Goal: Use online tool/utility: Utilize a website feature to perform a specific function

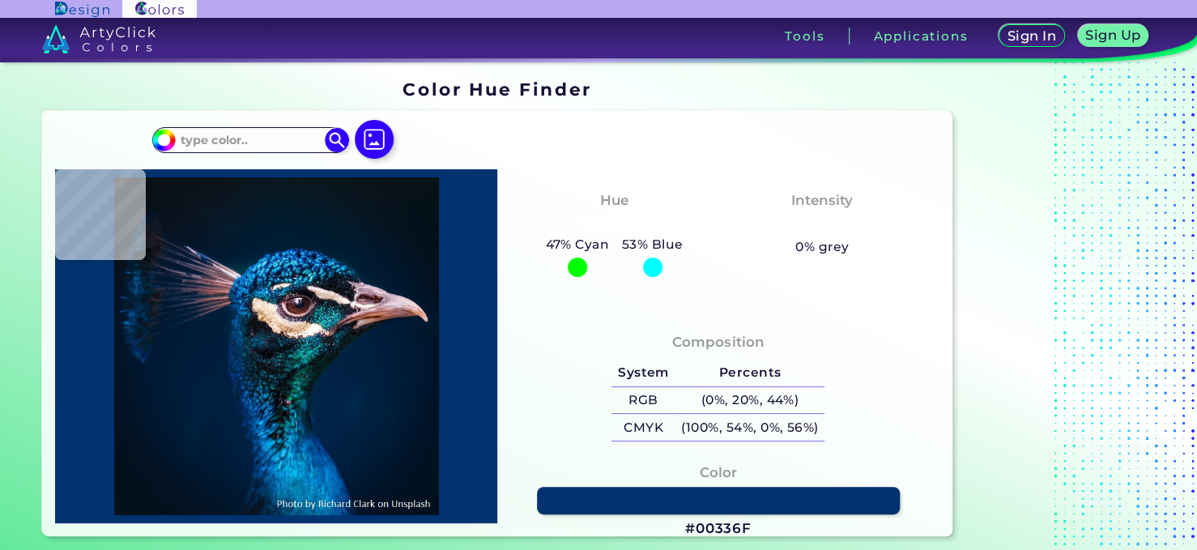
type input "#09181f"
type input "#09181F"
type input "#0a1622"
type input "#0A1622"
type input "#0a1621"
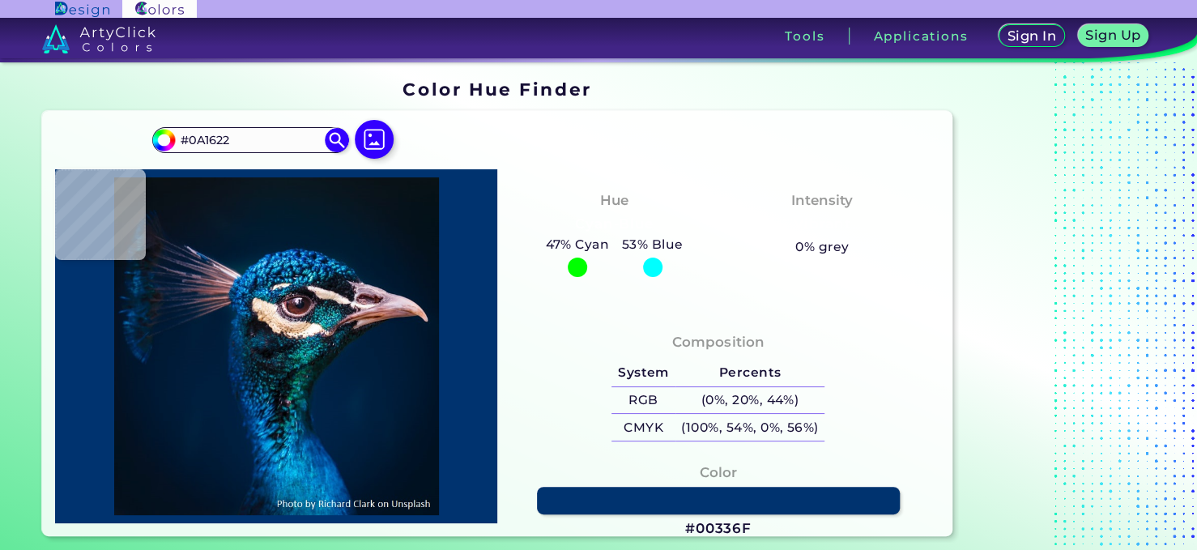
type input "#0A1621"
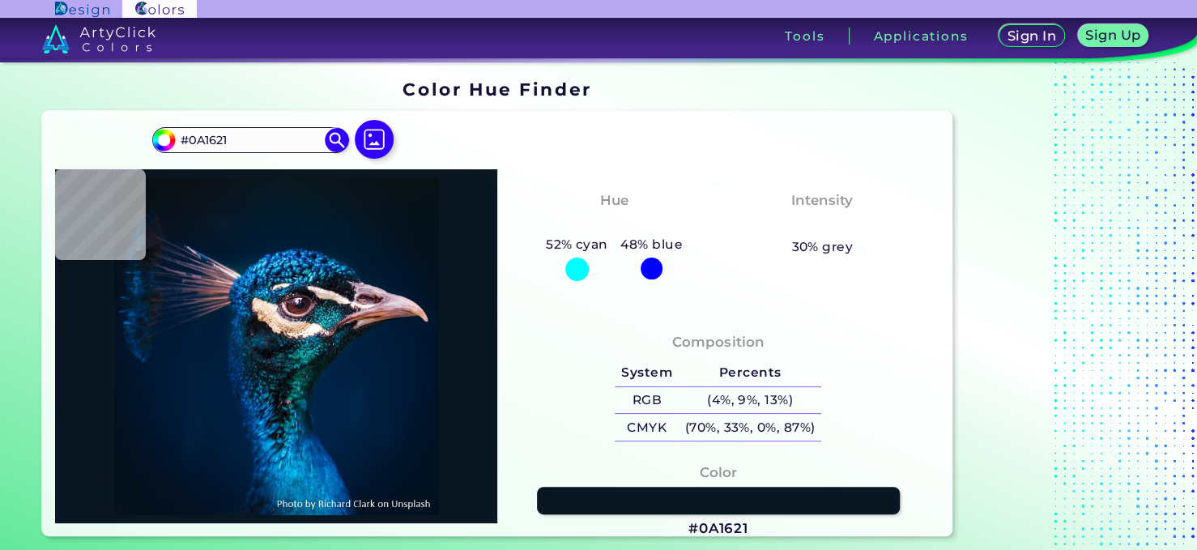
type input "#0a1622"
type input "#0A1622"
type input "#0a1621"
type input "#0A1621"
type input "#0a171f"
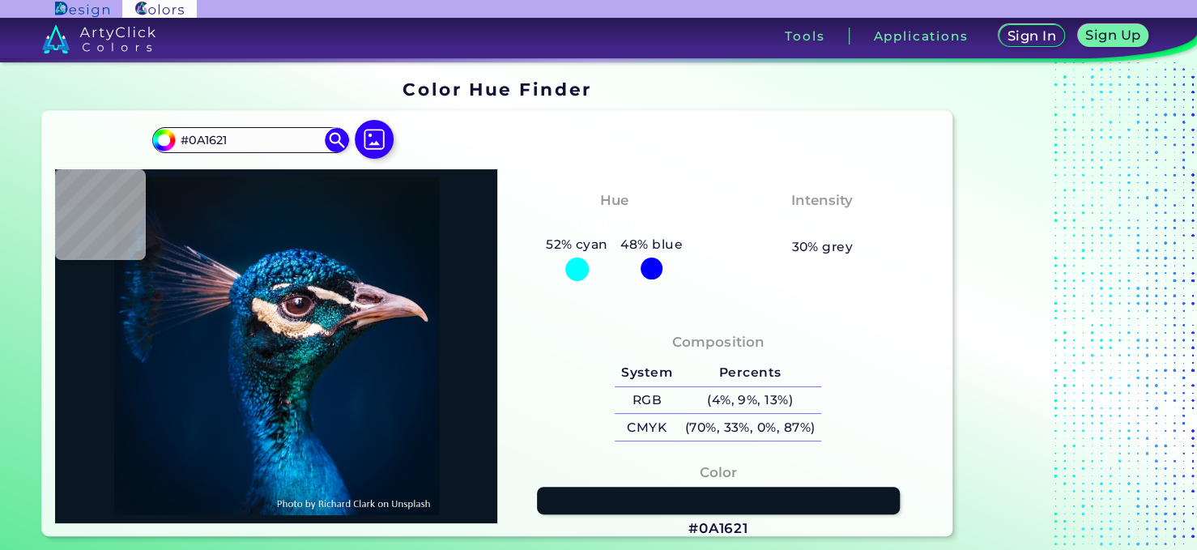
type input "#0A171F"
type input "#0c161f"
drag, startPoint x: 270, startPoint y: 148, endPoint x: 92, endPoint y: 149, distance: 177.3
click at [92, 149] on div "#0c161f #0C161F Acadia ◉ Acid Green ◉ Aero Blue ◉ Alabaster ◉ Albescent White ◉…" at bounding box center [496, 323] width 909 height 424
paste input "FCF4EE"
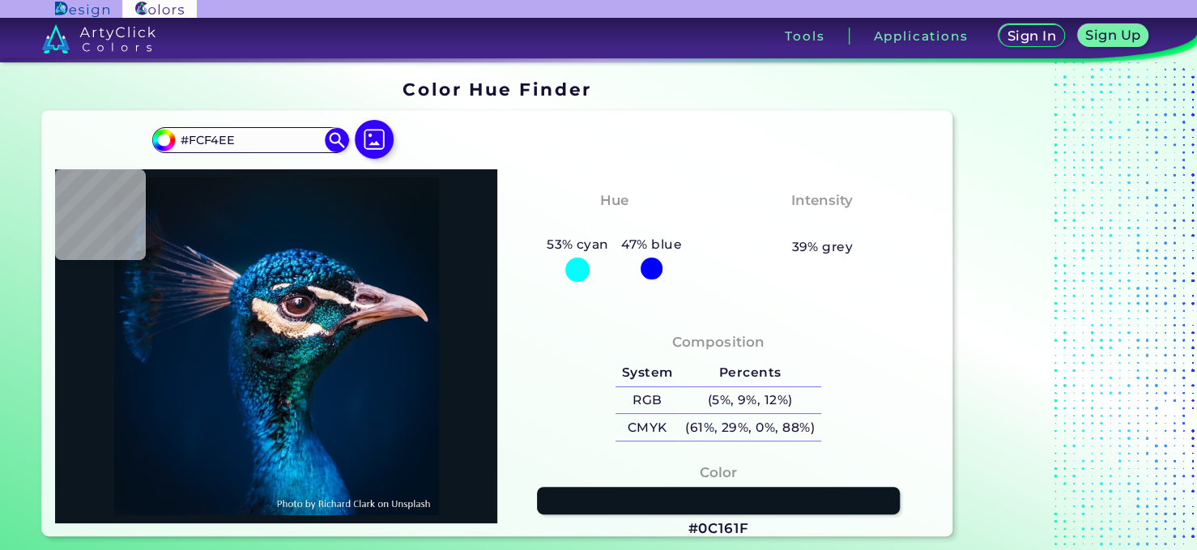
type input "#FCF4EE"
click at [348, 141] on div at bounding box center [374, 140] width 52 height 41
click at [338, 142] on img at bounding box center [336, 140] width 28 height 28
type input "#fcf4ee"
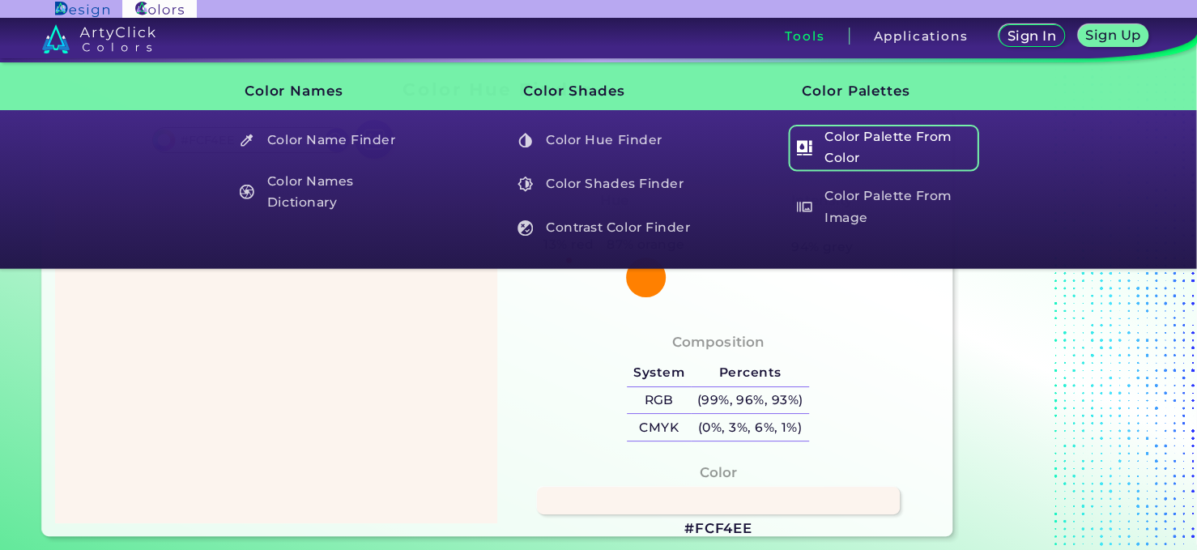
click at [824, 134] on h5 "Color Palette From Color" at bounding box center [884, 148] width 190 height 46
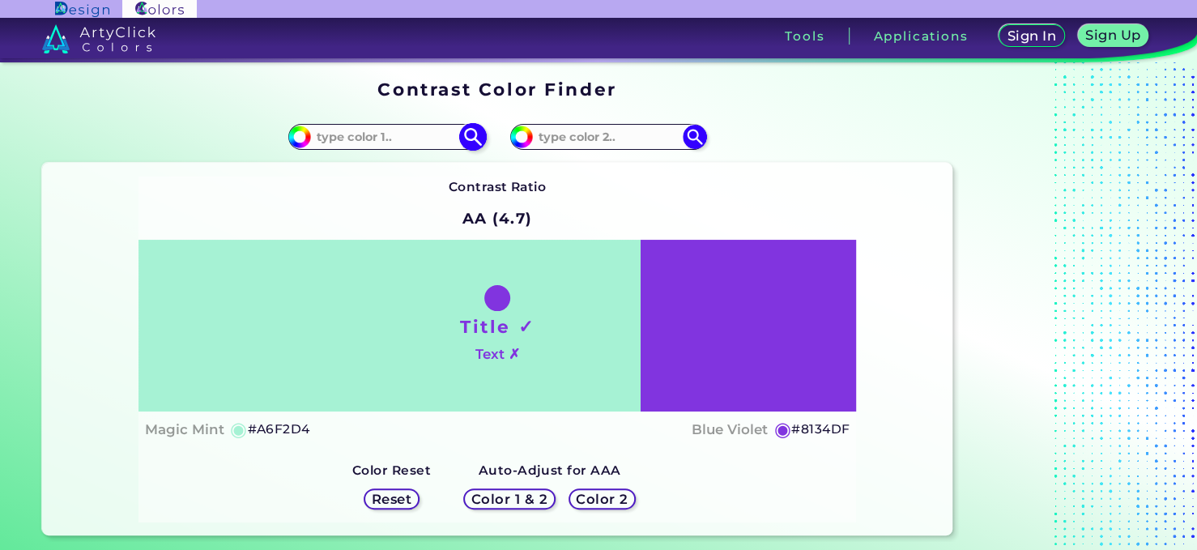
click at [359, 130] on input at bounding box center [386, 137] width 151 height 22
paste input "#FCF4EE"
type input "#FCF4EE"
click at [625, 177] on div "Contrast Ratio AA (4.7) Title ✓ Text ✗ Magic Mint ◉ #A6F2D4 ◉" at bounding box center [497, 350] width 718 height 346
click at [578, 492] on h5 "Color 2" at bounding box center [601, 498] width 47 height 12
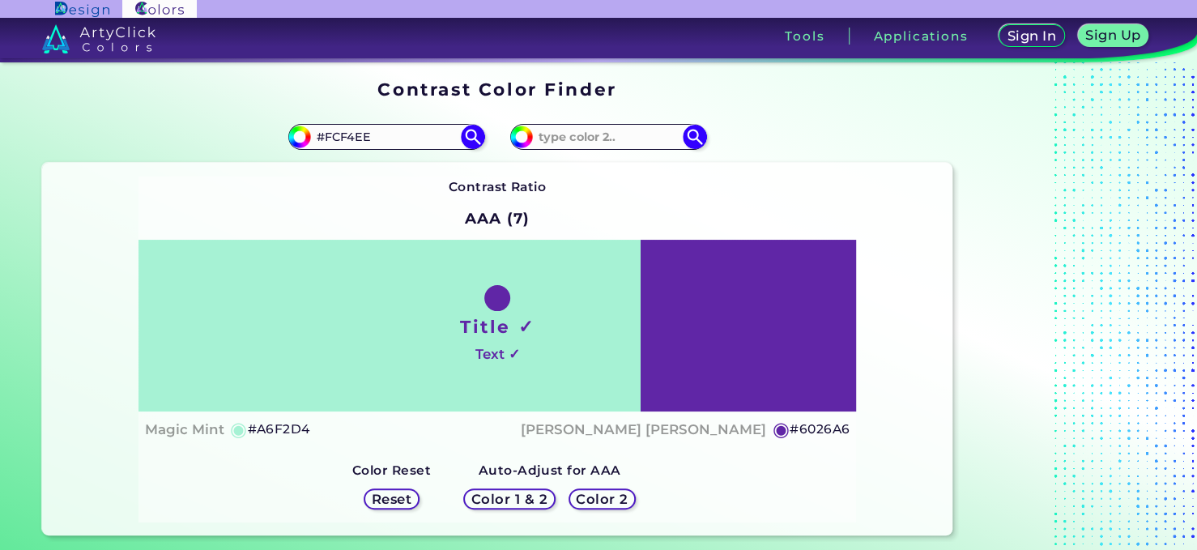
click at [582, 486] on div "Color 1 & 2 Color 2" at bounding box center [549, 499] width 185 height 34
click at [582, 487] on div "Color 1 & 2 Color 2" at bounding box center [549, 499] width 185 height 34
click at [572, 467] on div at bounding box center [572, 467] width 0 height 0
click at [720, 485] on div "Contrast Ratio AAA (7) Title ✓ Text ✓ Magic Mint ◉ #A6F2D4 ◉" at bounding box center [497, 350] width 718 height 346
click at [462, 143] on img at bounding box center [472, 137] width 28 height 28
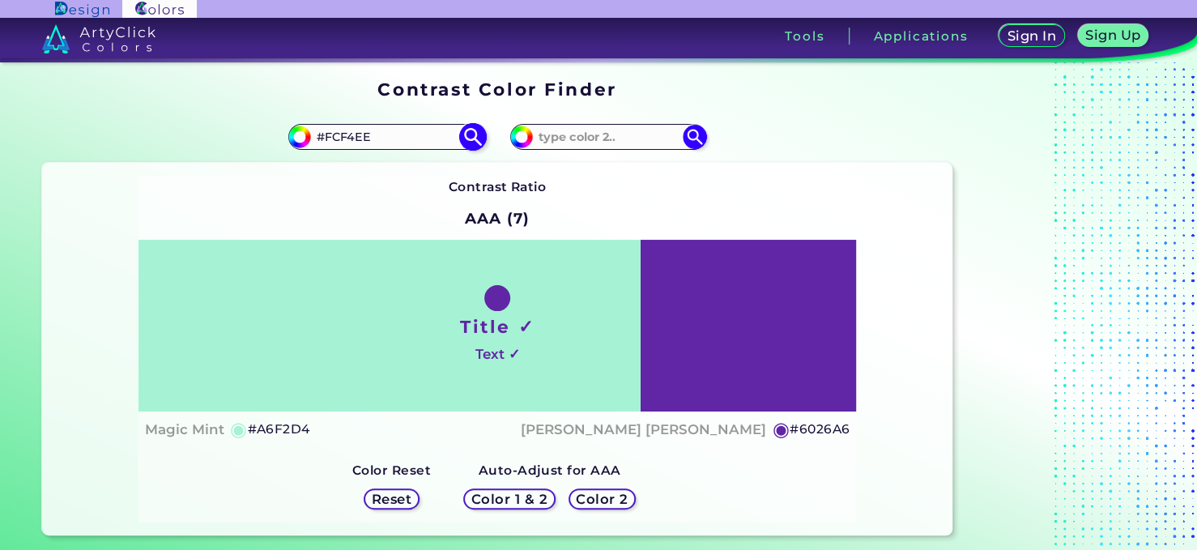
type input "#fcf4ee"
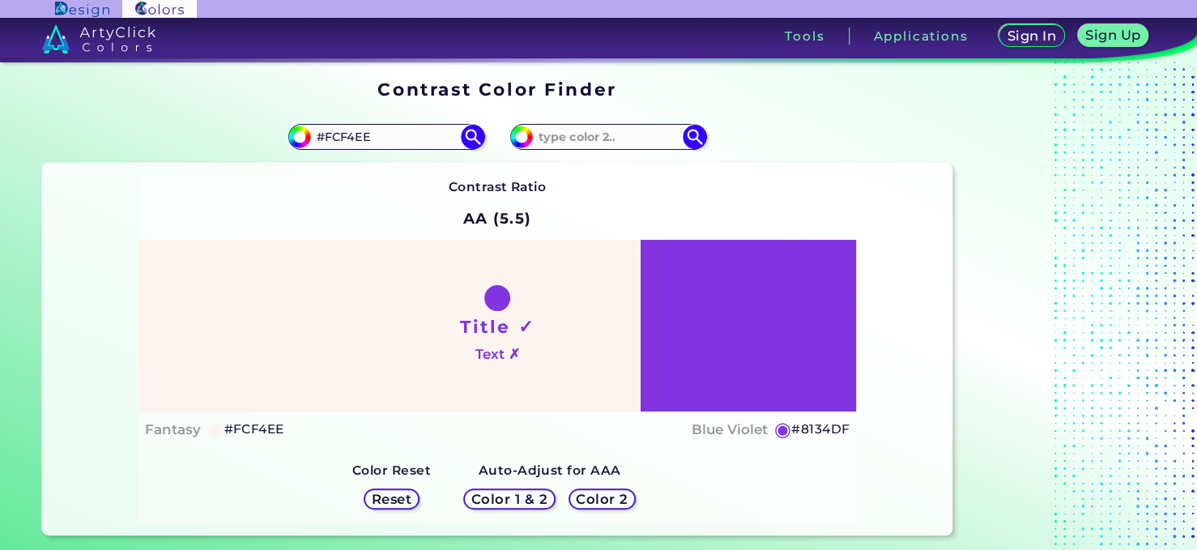
click at [415, 493] on div "Reset" at bounding box center [391, 498] width 50 height 19
click at [522, 493] on h5 "Color 1 & 2" at bounding box center [509, 498] width 69 height 12
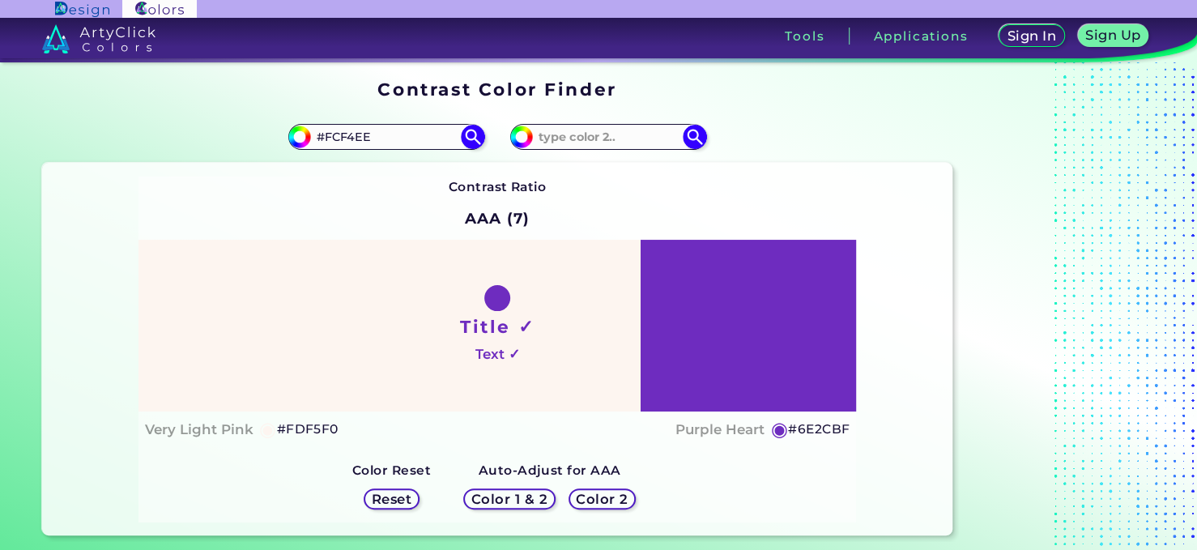
drag, startPoint x: 437, startPoint y: 140, endPoint x: 206, endPoint y: 141, distance: 231.6
click at [206, 141] on div "#fcf4ee #FCF4EE" at bounding box center [269, 137] width 455 height 52
click at [596, 492] on h5 "Color 2" at bounding box center [601, 498] width 47 height 12
click at [596, 499] on h5 "Color 2" at bounding box center [602, 498] width 50 height 13
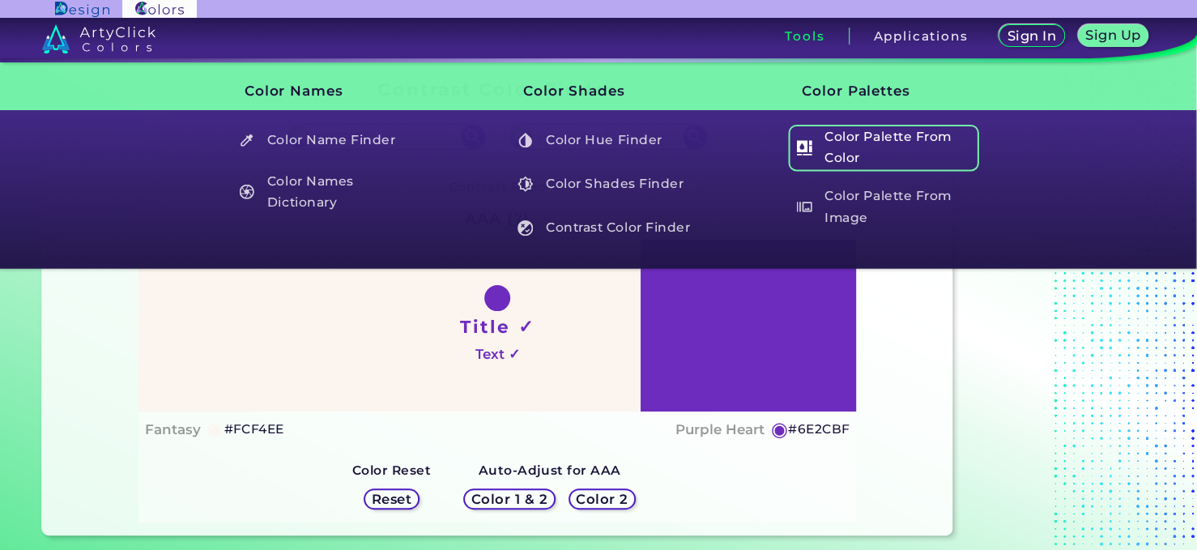
click at [842, 126] on h5 "Color Palette From Color" at bounding box center [884, 148] width 190 height 46
